Goal: Task Accomplishment & Management: Use online tool/utility

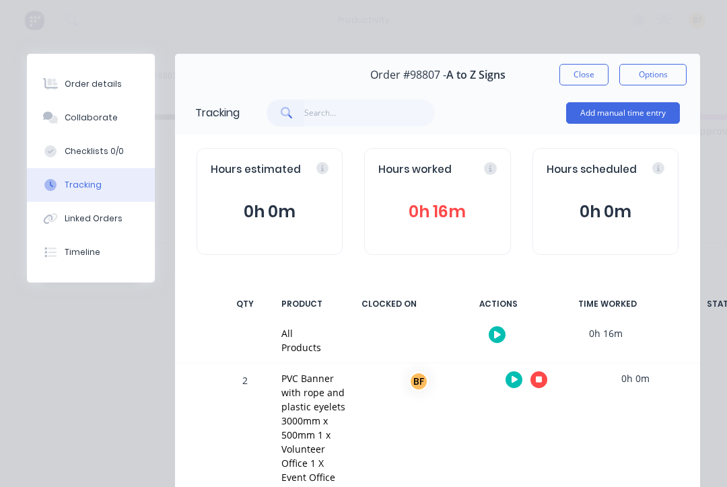
scroll to position [70, 0]
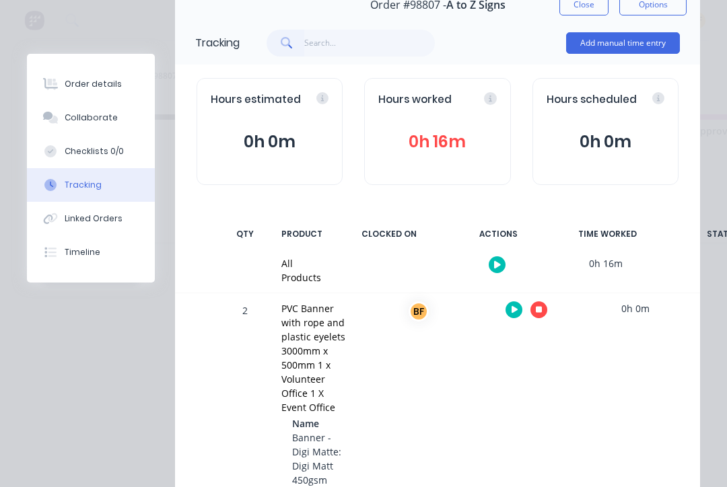
click at [367, 37] on input "text" at bounding box center [369, 43] width 131 height 27
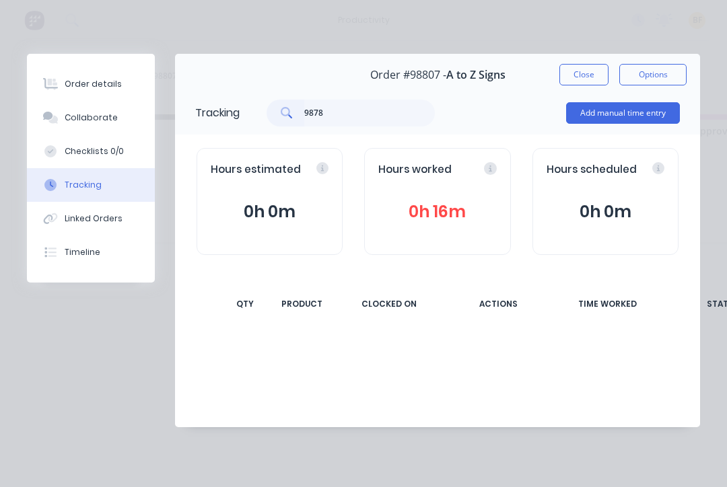
scroll to position [0, 0]
type input "98789"
click at [591, 75] on button "Close" at bounding box center [583, 75] width 49 height 22
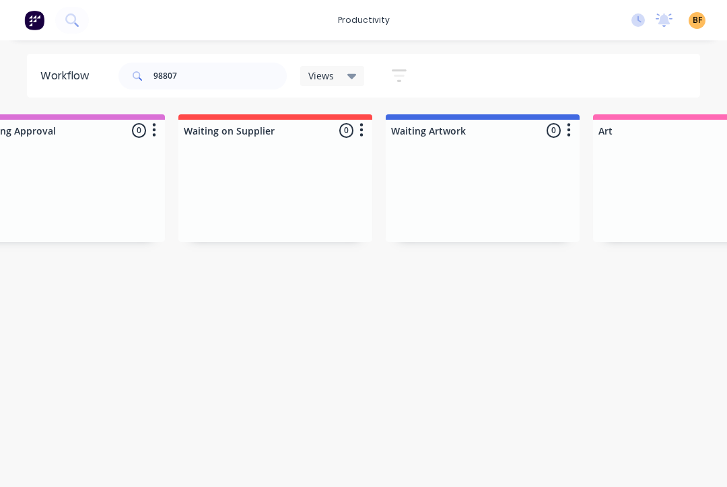
scroll to position [0, 682]
click at [242, 85] on input "98807" at bounding box center [219, 76] width 133 height 27
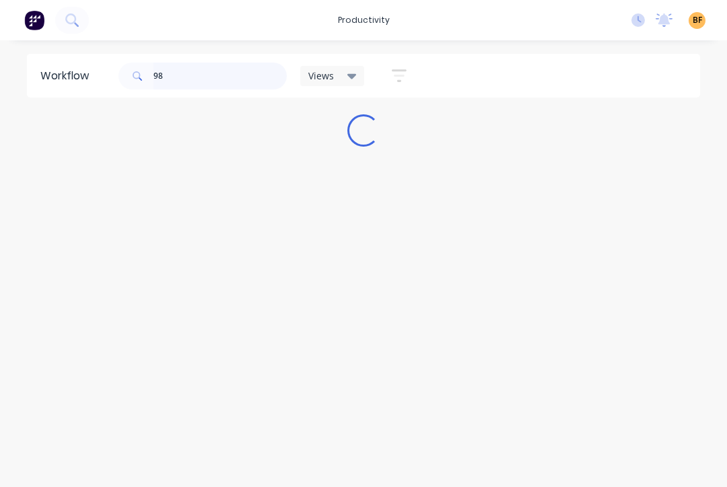
scroll to position [0, 0]
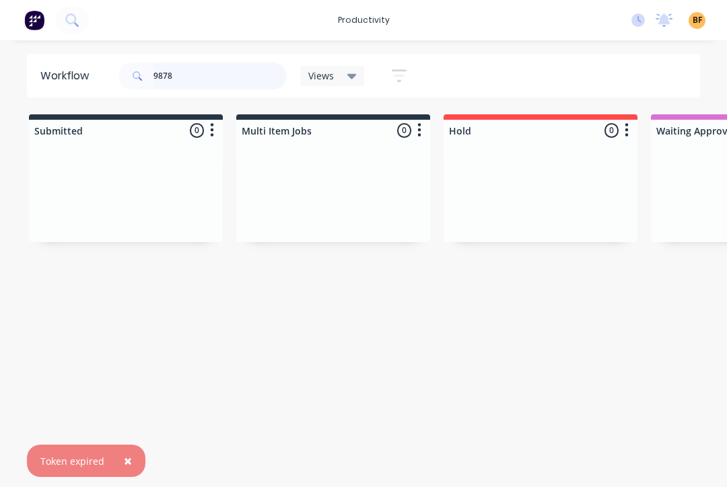
type input "98789"
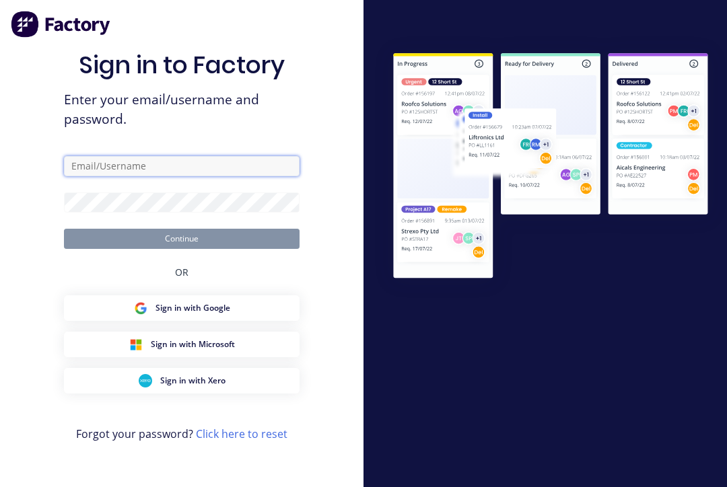
click at [246, 165] on input "text" at bounding box center [181, 166] width 235 height 20
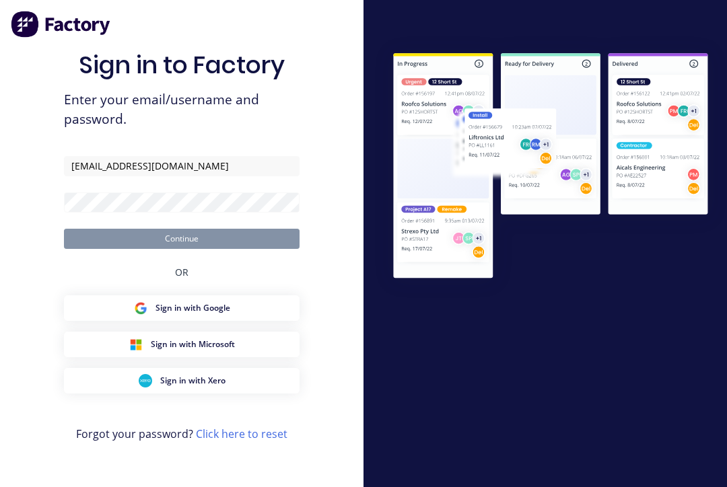
type input "[EMAIL_ADDRESS][DOMAIN_NAME]"
click at [182, 248] on button "Continue" at bounding box center [181, 239] width 235 height 20
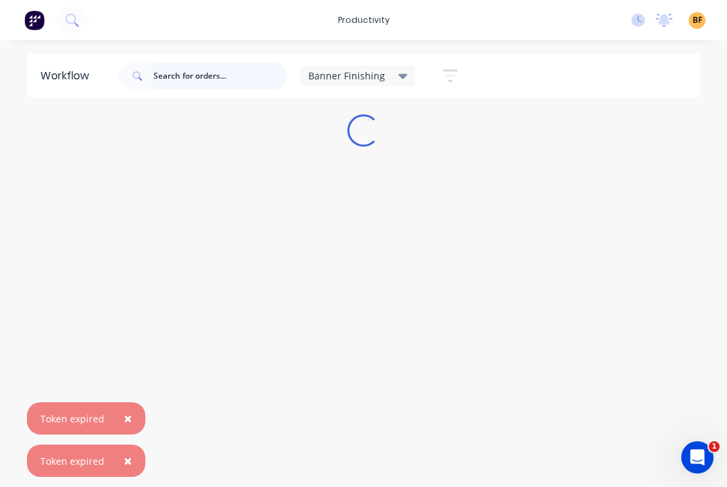
click at [219, 77] on input "text" at bounding box center [219, 76] width 133 height 27
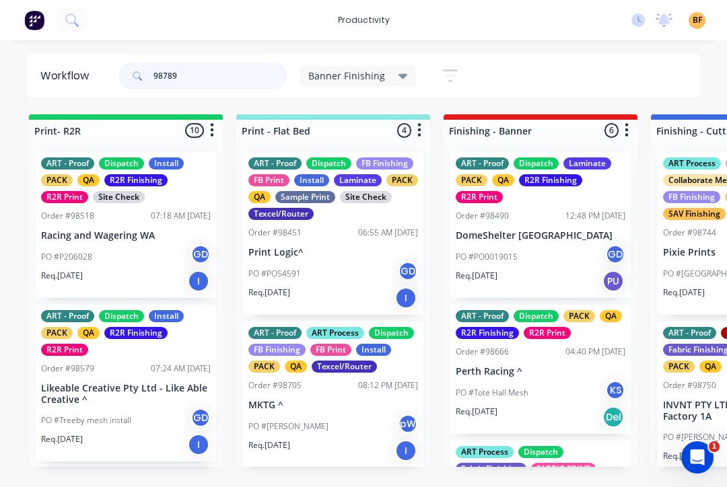
type input "98789"
click at [401, 85] on div "Banner Finishing" at bounding box center [358, 76] width 116 height 20
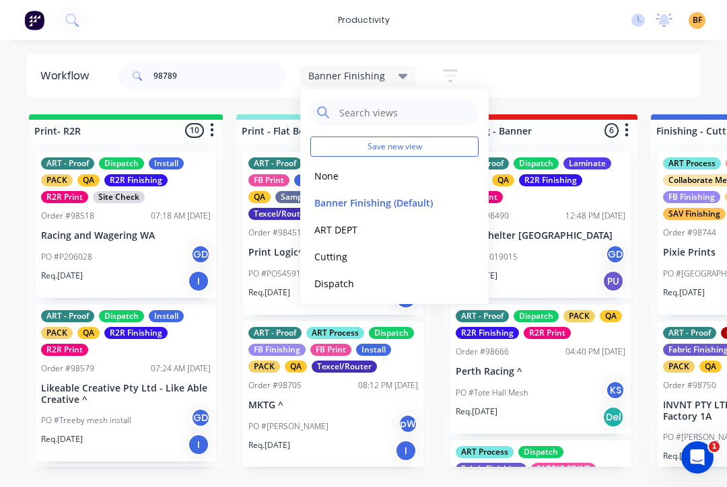
click at [335, 178] on button "None" at bounding box center [381, 175] width 143 height 15
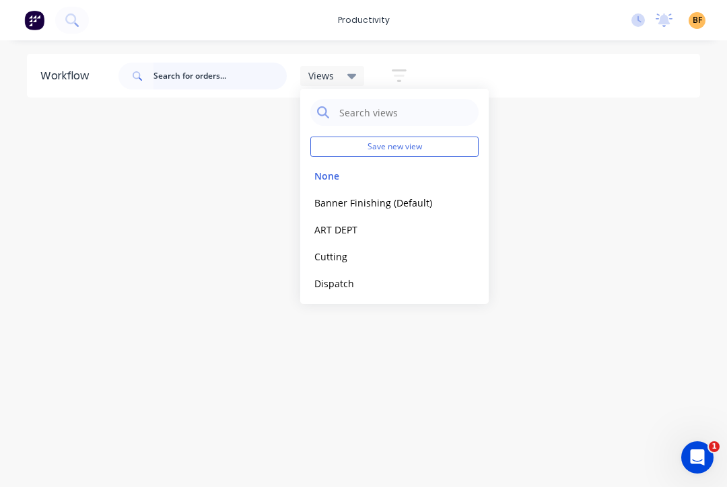
click at [260, 74] on input "text" at bounding box center [219, 76] width 133 height 27
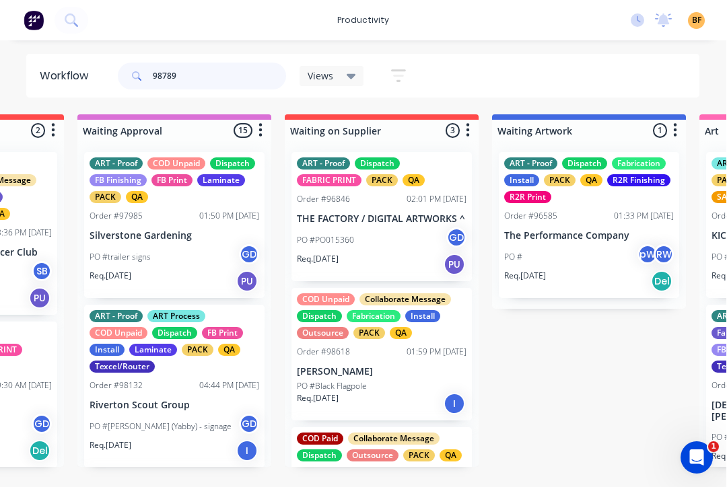
click at [242, 87] on input "98789" at bounding box center [219, 76] width 133 height 27
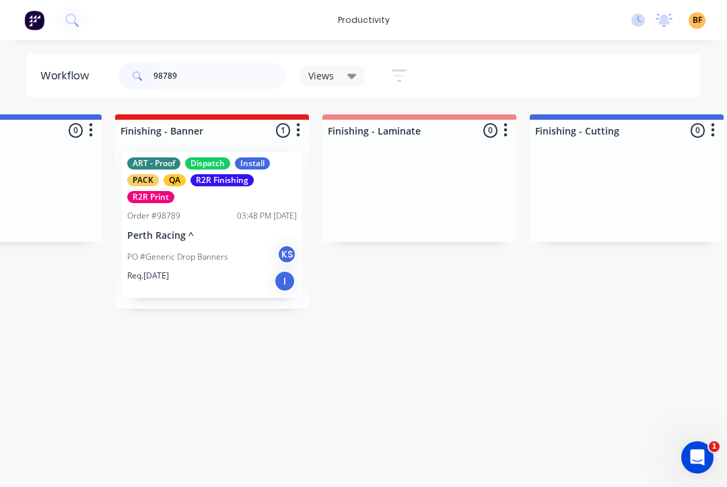
scroll to position [0, 2610]
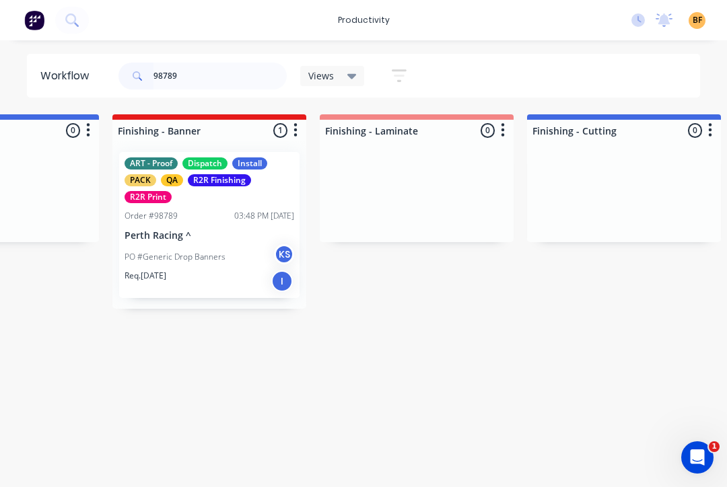
click at [222, 264] on div "PO #Generic Drop Banners KS" at bounding box center [209, 257] width 170 height 26
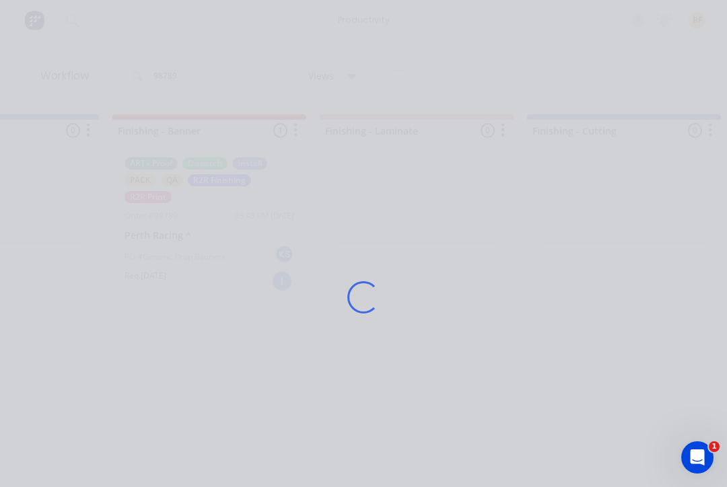
click at [222, 263] on div "Loading..." at bounding box center [363, 297] width 700 height 487
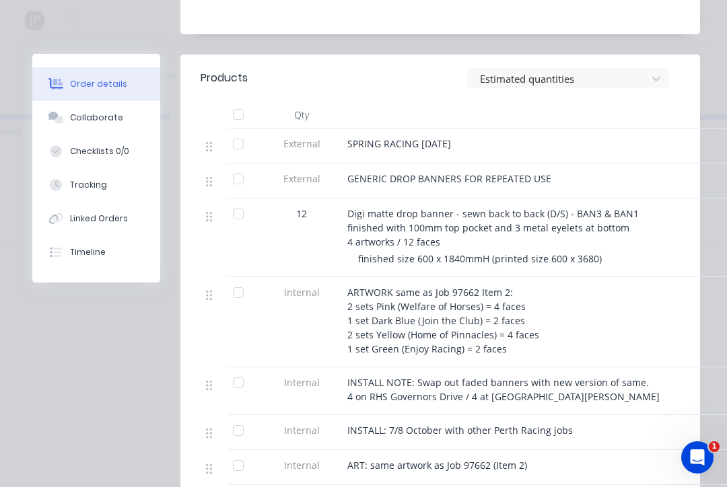
scroll to position [464, 0]
click at [246, 228] on div at bounding box center [238, 214] width 27 height 27
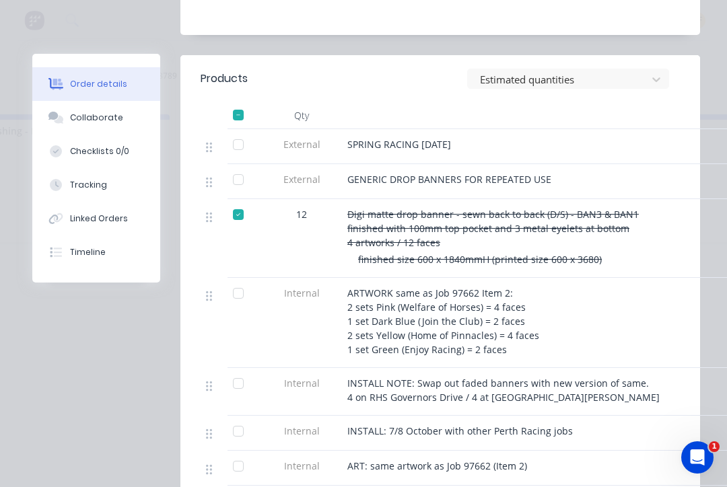
click at [71, 209] on button "Linked Orders" at bounding box center [96, 219] width 128 height 34
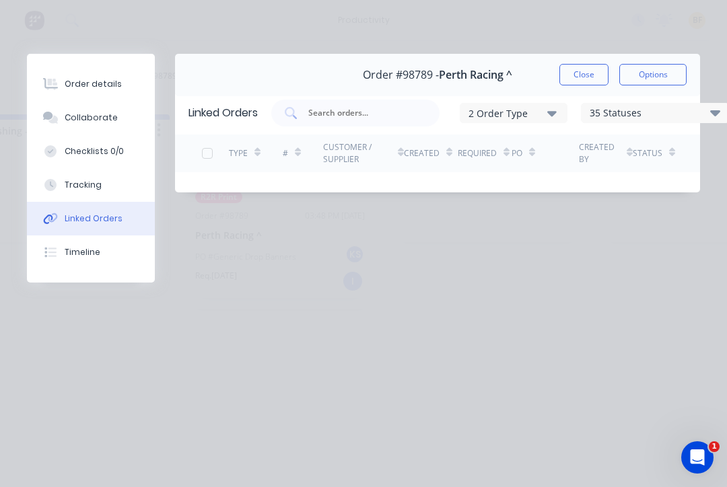
click at [583, 75] on button "Close" at bounding box center [583, 75] width 49 height 22
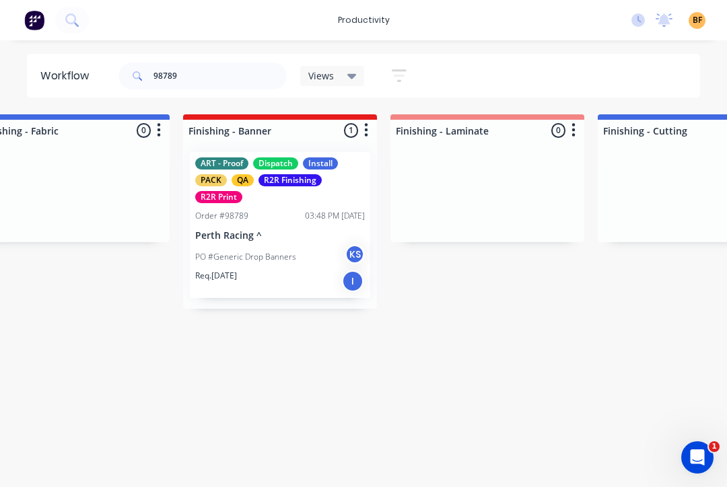
click at [344, 184] on div "ART - Proof Dispatch Install PACK QA R2R Finishing R2R Print" at bounding box center [280, 180] width 170 height 46
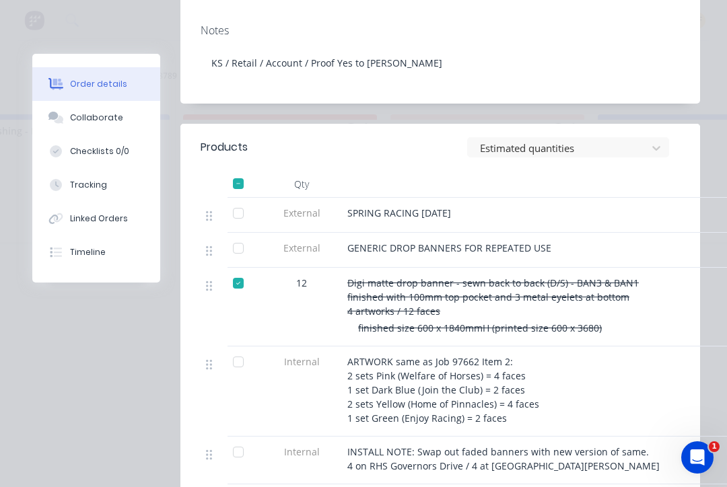
scroll to position [398, 0]
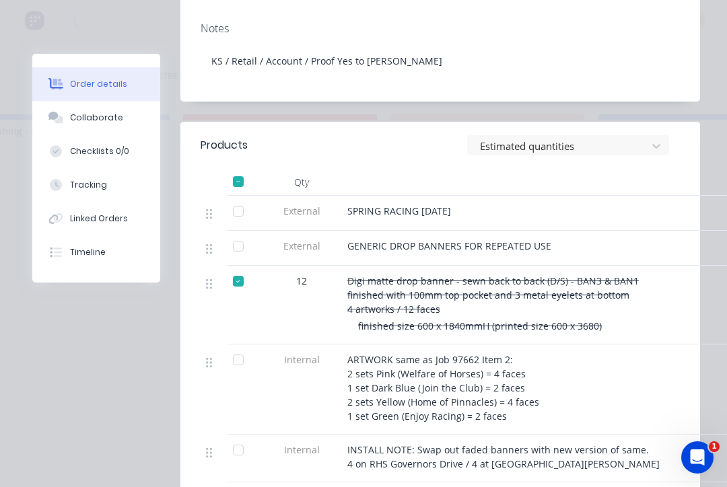
click at [243, 295] on div at bounding box center [238, 281] width 27 height 27
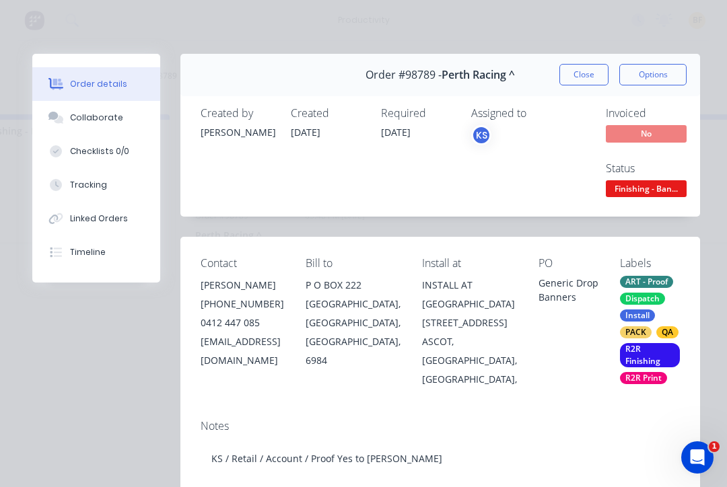
scroll to position [0, 0]
click at [118, 124] on button "Collaborate" at bounding box center [96, 118] width 128 height 34
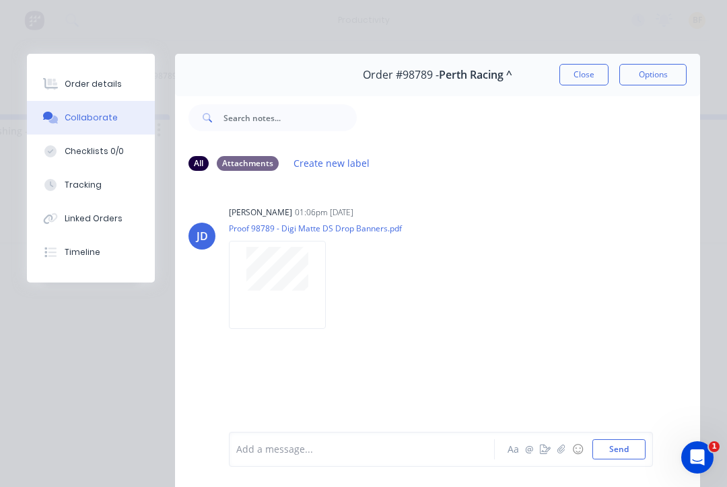
click at [593, 78] on button "Close" at bounding box center [583, 75] width 49 height 22
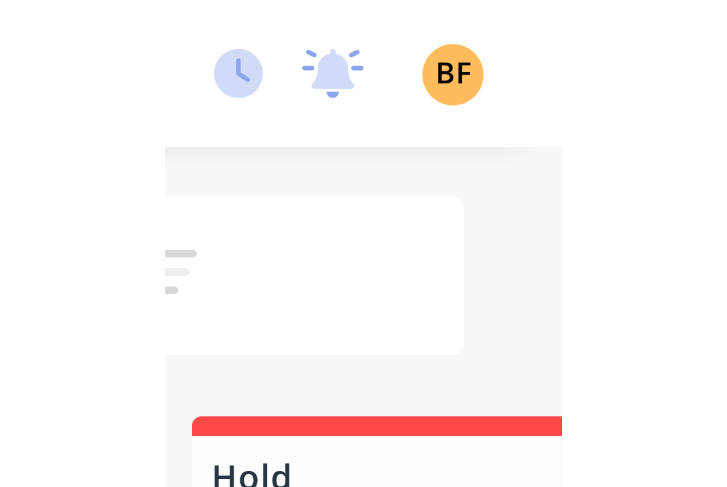
scroll to position [0, 4235]
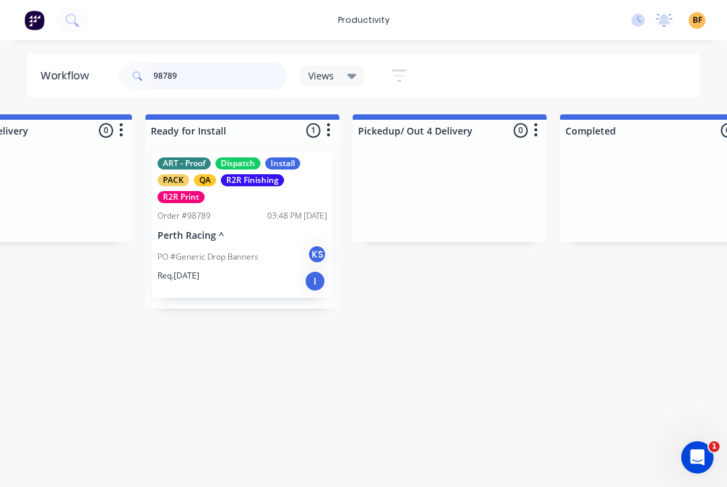
click at [233, 80] on input "98789" at bounding box center [219, 76] width 133 height 27
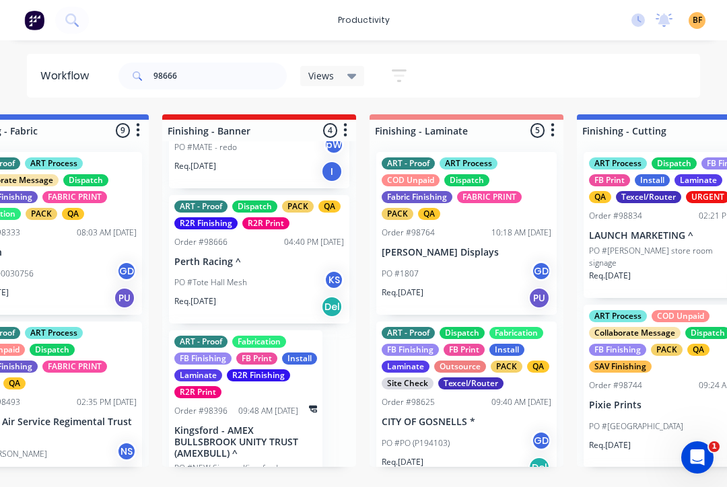
scroll to position [262, 0]
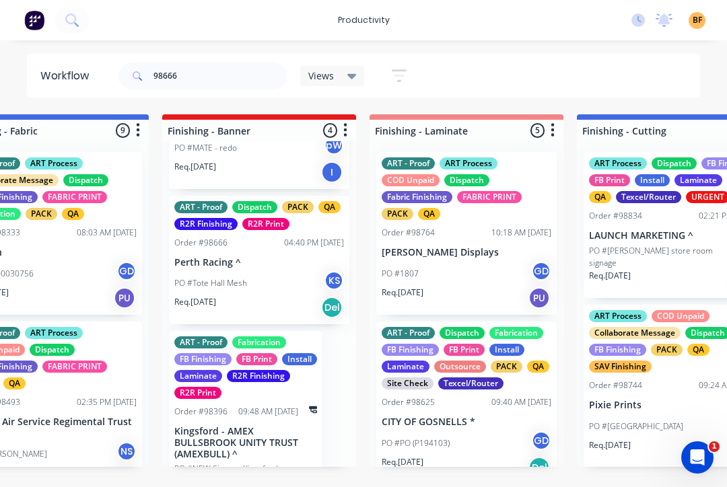
click at [262, 289] on div "PO #Tote Hall Mesh KS" at bounding box center [259, 283] width 170 height 26
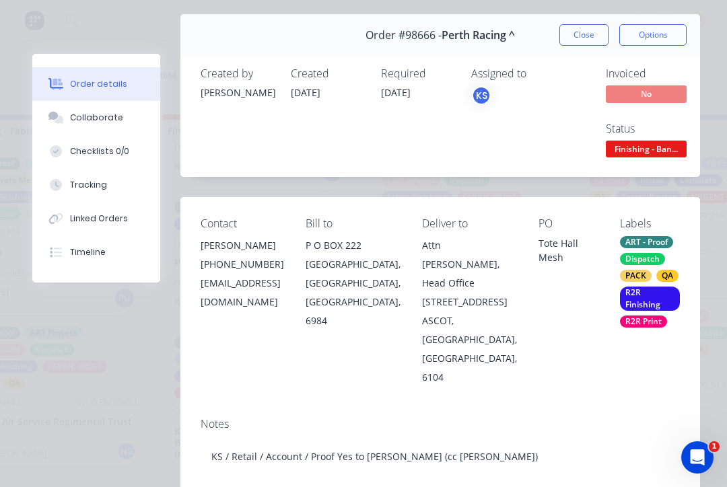
scroll to position [45, 0]
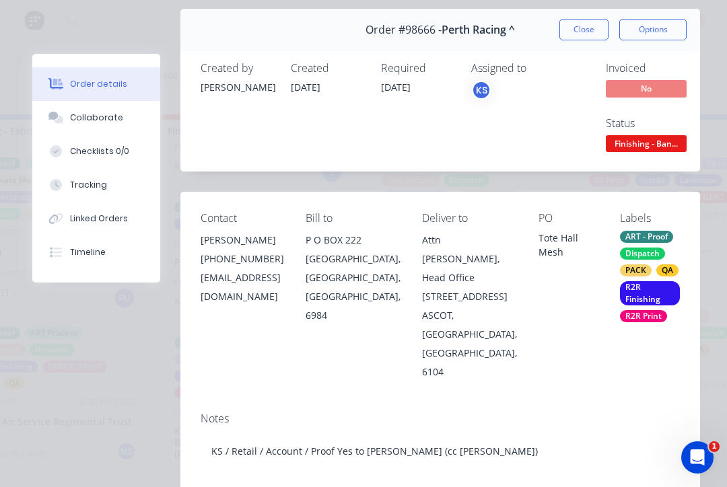
click at [102, 186] on div "Tracking" at bounding box center [88, 185] width 37 height 12
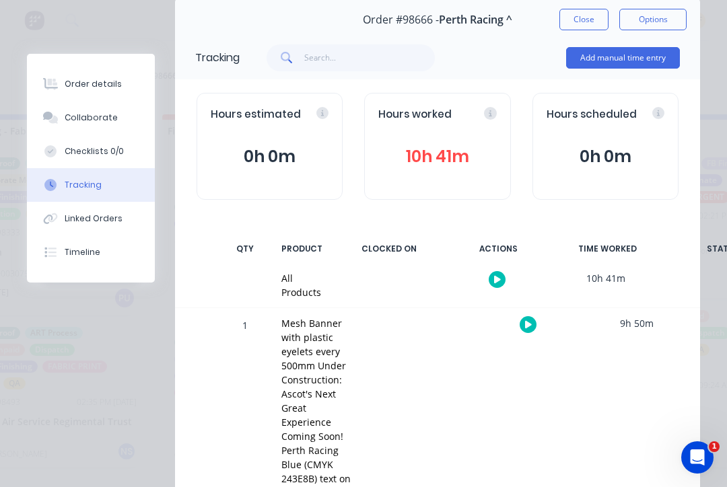
scroll to position [54, 0]
click at [582, 23] on button "Close" at bounding box center [583, 20] width 49 height 22
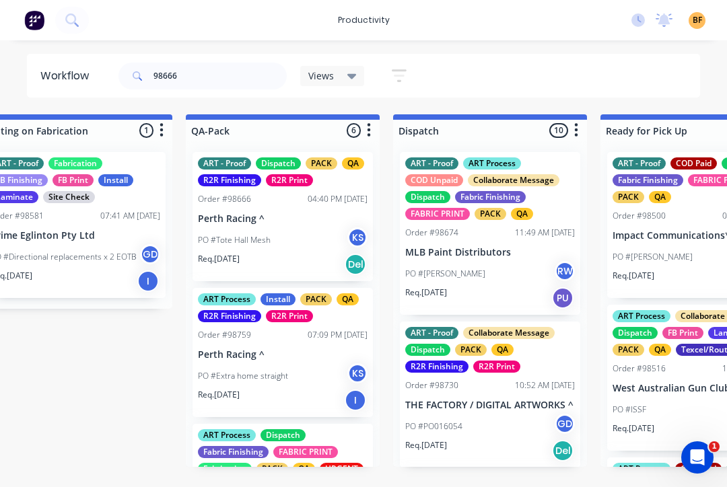
scroll to position [152, 0]
click at [216, 68] on input "98666" at bounding box center [219, 76] width 133 height 27
click at [233, 73] on input "98666" at bounding box center [219, 76] width 133 height 27
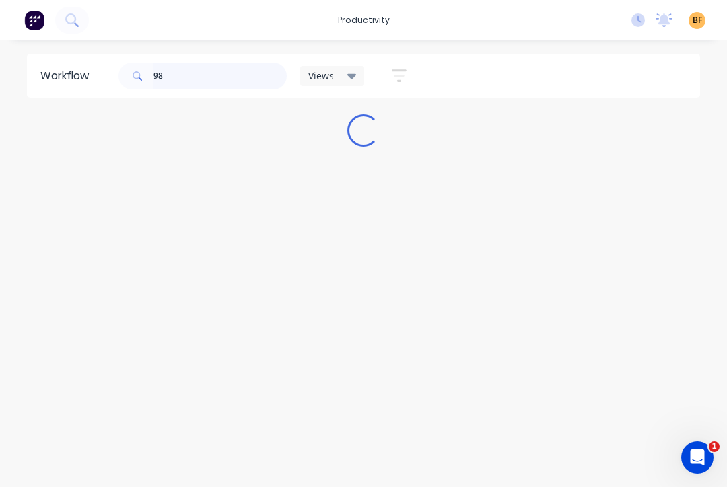
scroll to position [0, 0]
type input "98797"
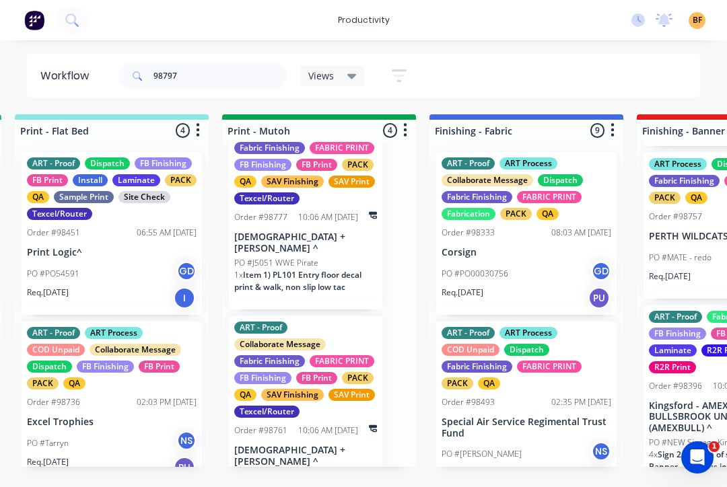
scroll to position [437, 0]
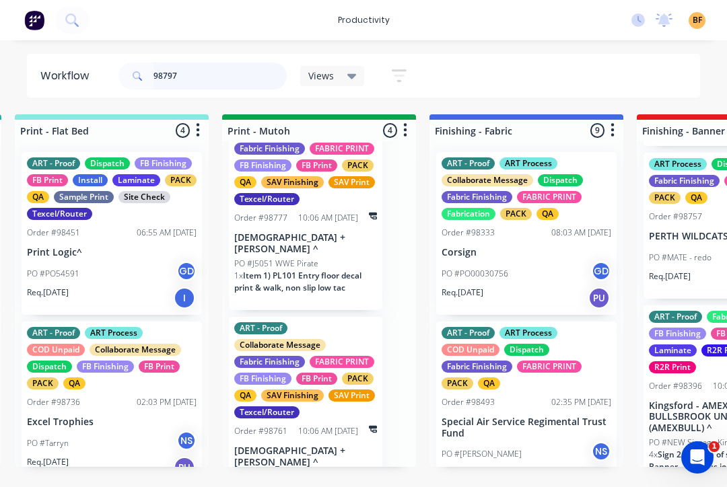
click at [240, 75] on input "98797" at bounding box center [219, 76] width 133 height 27
click at [223, 77] on input "98797" at bounding box center [219, 76] width 133 height 27
click at [359, 82] on div "Views" at bounding box center [332, 76] width 65 height 20
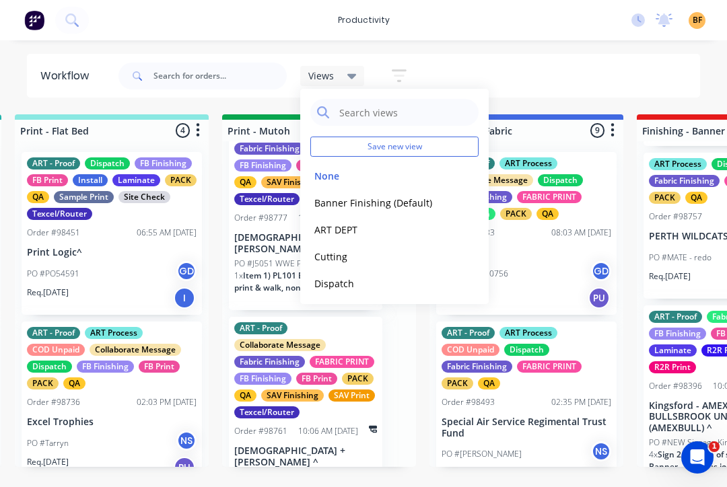
click at [344, 76] on div "Views" at bounding box center [332, 76] width 48 height 12
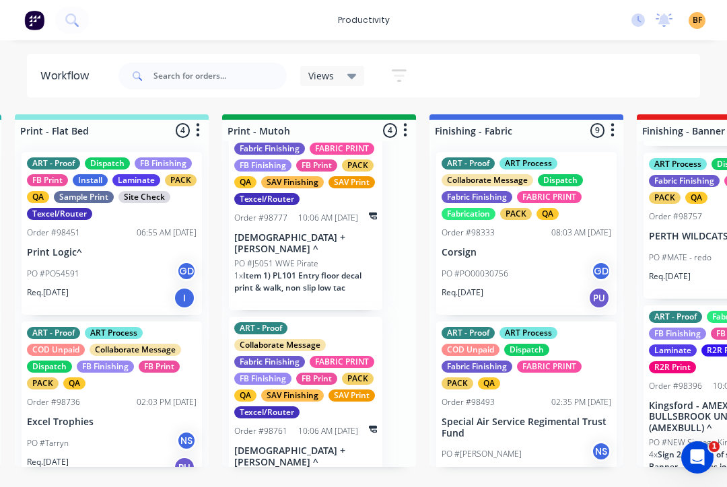
scroll to position [0, 0]
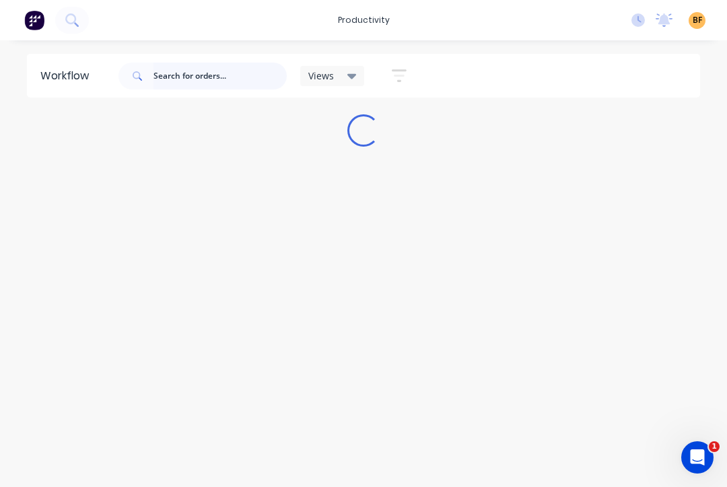
click at [254, 73] on input "text" at bounding box center [219, 76] width 133 height 27
click at [220, 77] on input "text" at bounding box center [219, 76] width 133 height 27
paste input "98797"
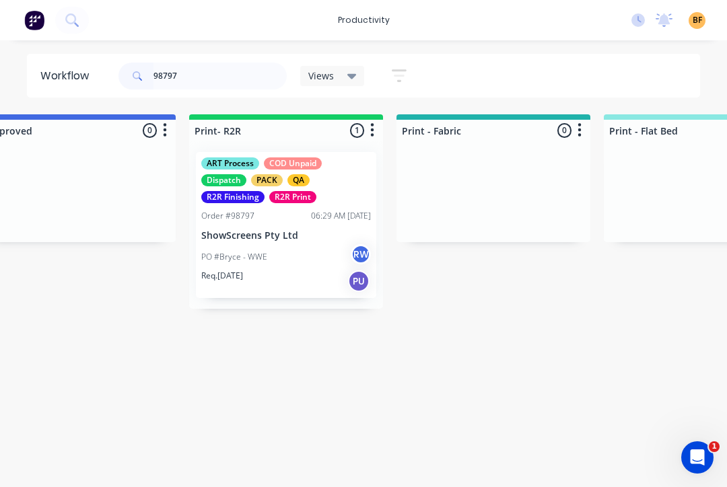
scroll to position [0, 1543]
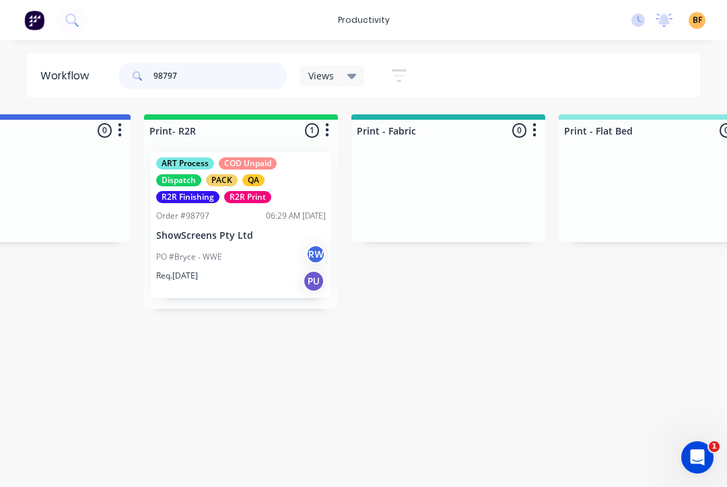
type input "98797"
click at [273, 258] on div "PO #Bryce - WWE RW" at bounding box center [241, 257] width 170 height 26
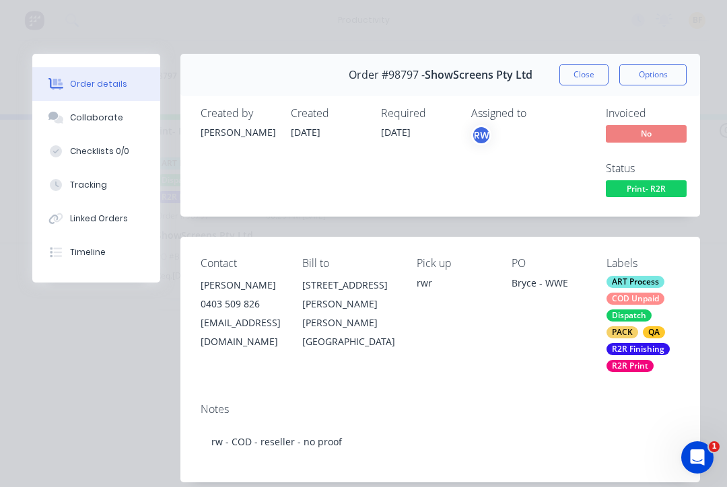
click at [104, 184] on button "Tracking" at bounding box center [96, 185] width 128 height 34
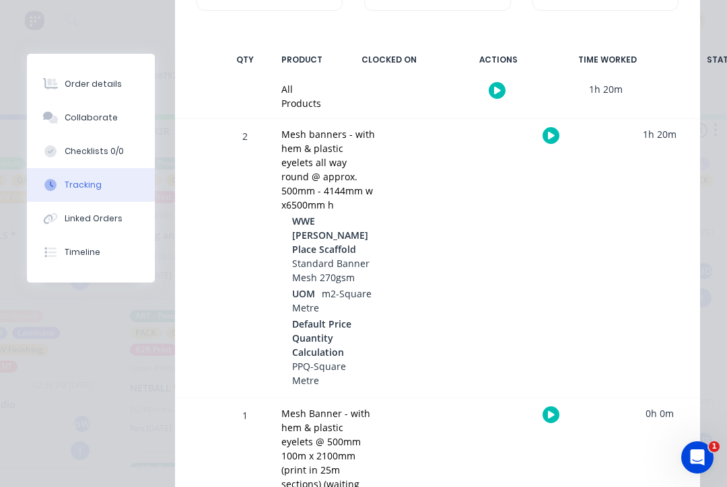
scroll to position [241, 0]
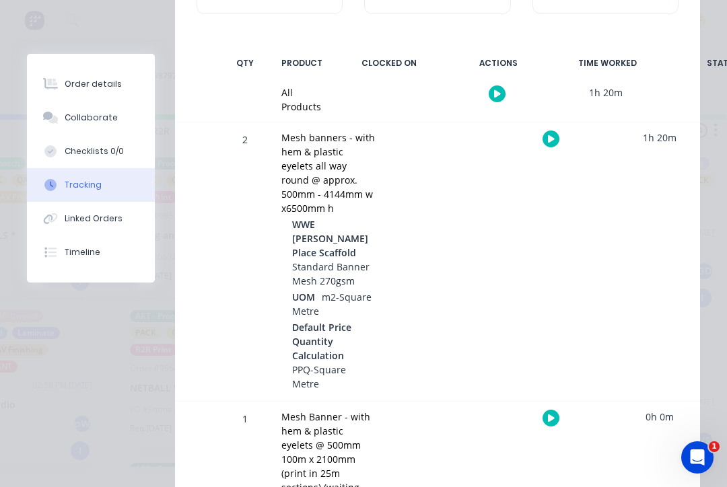
click at [548, 140] on icon "button" at bounding box center [551, 139] width 7 height 9
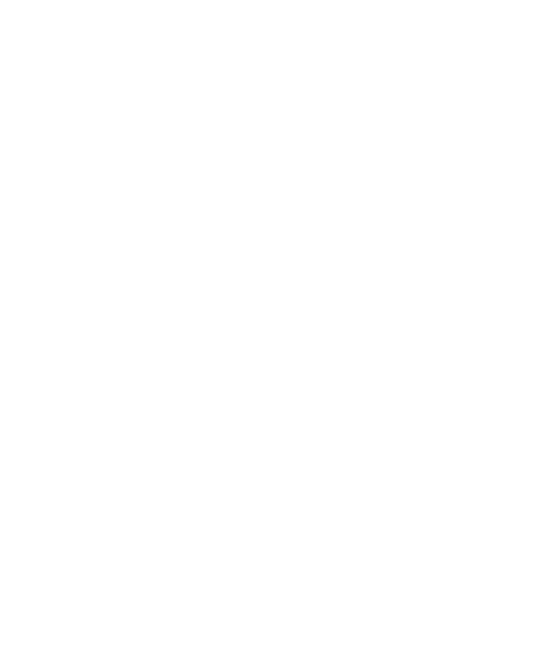
scroll to position [0, 0]
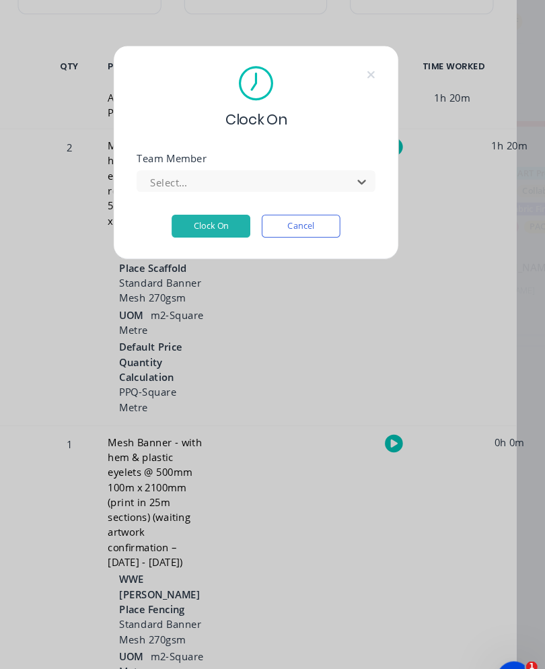
click at [213, 207] on button "Clock On" at bounding box center [230, 214] width 74 height 22
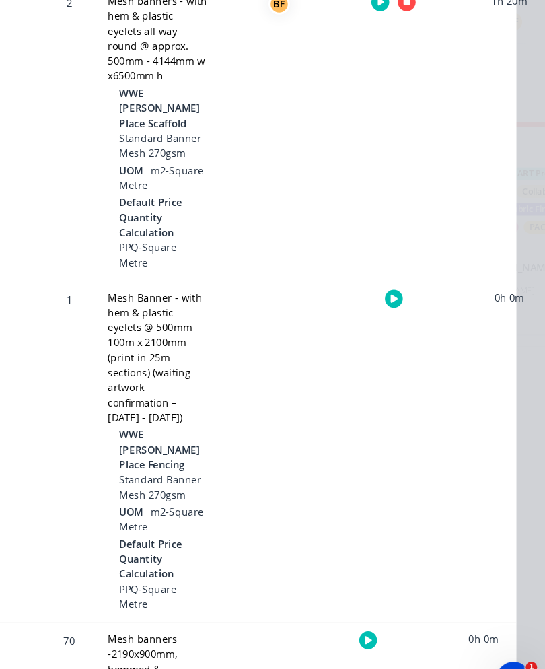
scroll to position [377, 0]
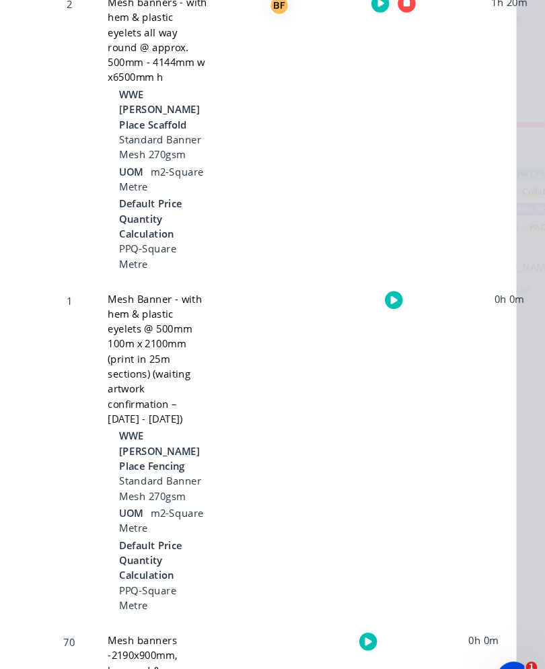
click at [394, 291] on button "button" at bounding box center [402, 282] width 17 height 17
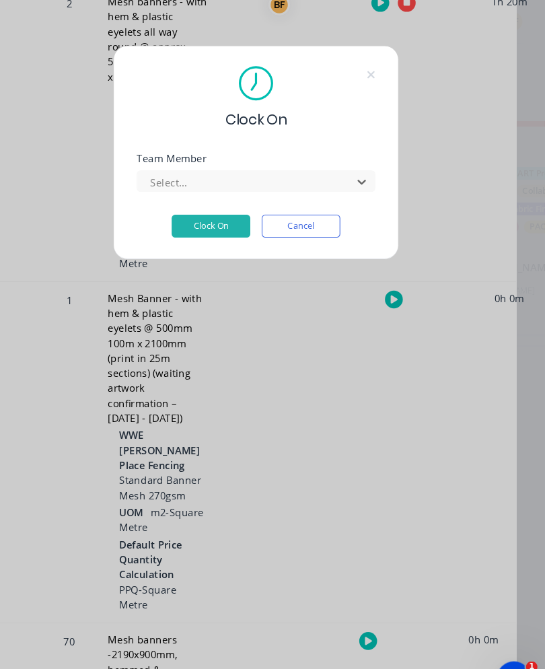
click at [229, 210] on button "Clock On" at bounding box center [230, 214] width 74 height 22
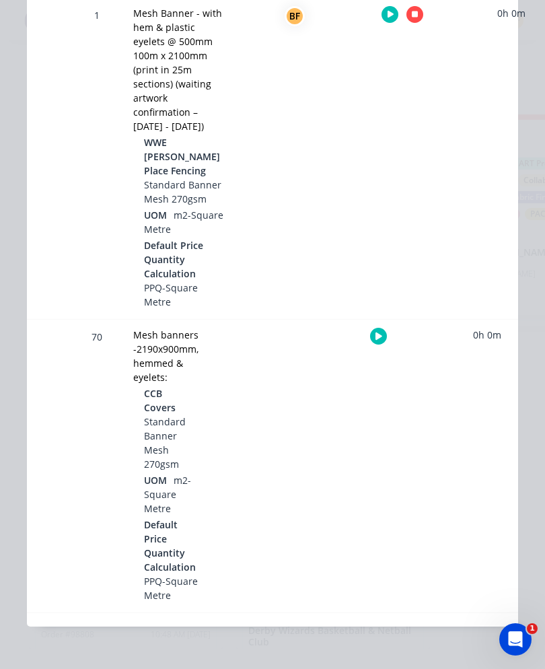
scroll to position [869, 0]
